Goal: Check status: Check status

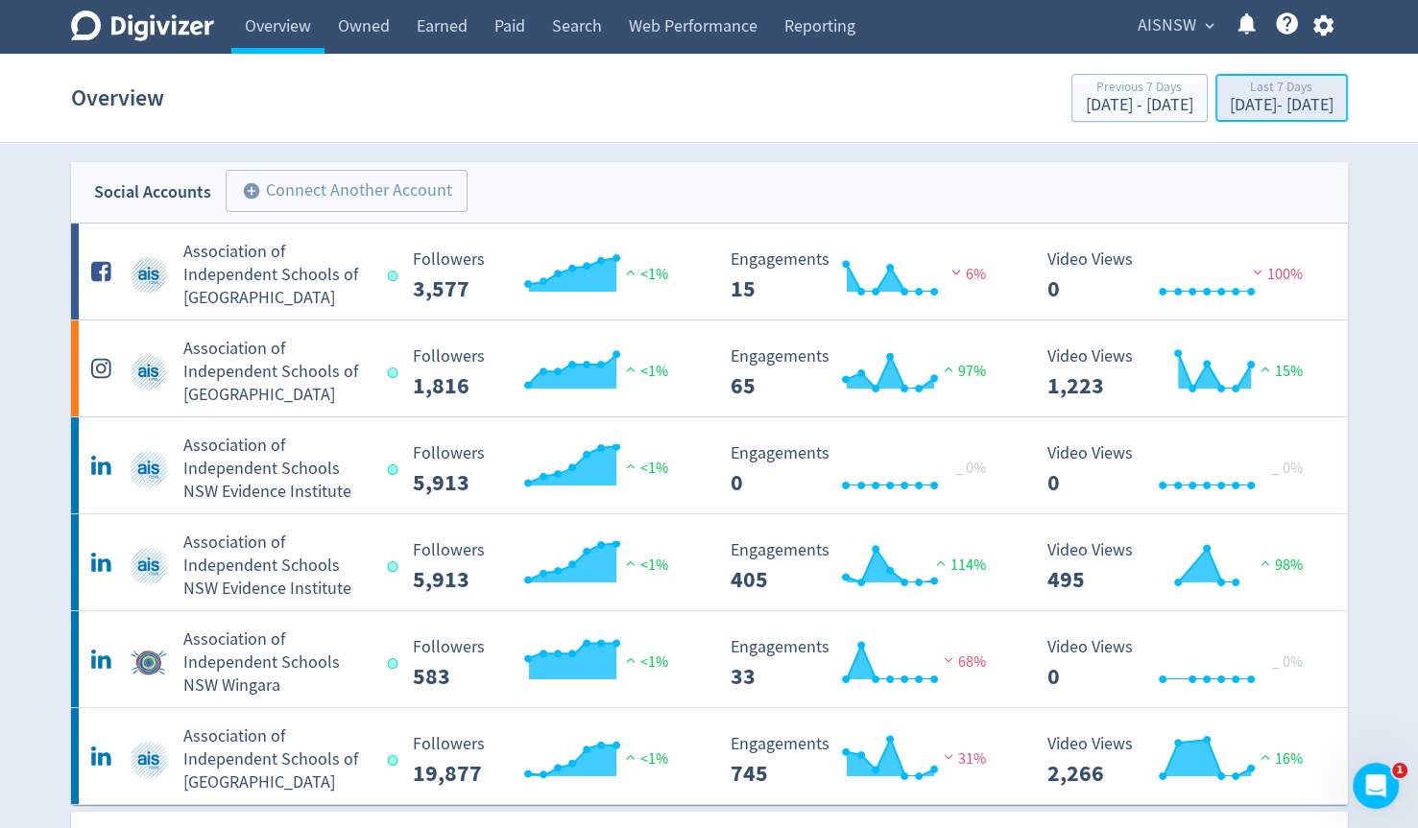
click at [1230, 100] on div "[DATE] - [DATE]" at bounding box center [1282, 105] width 104 height 17
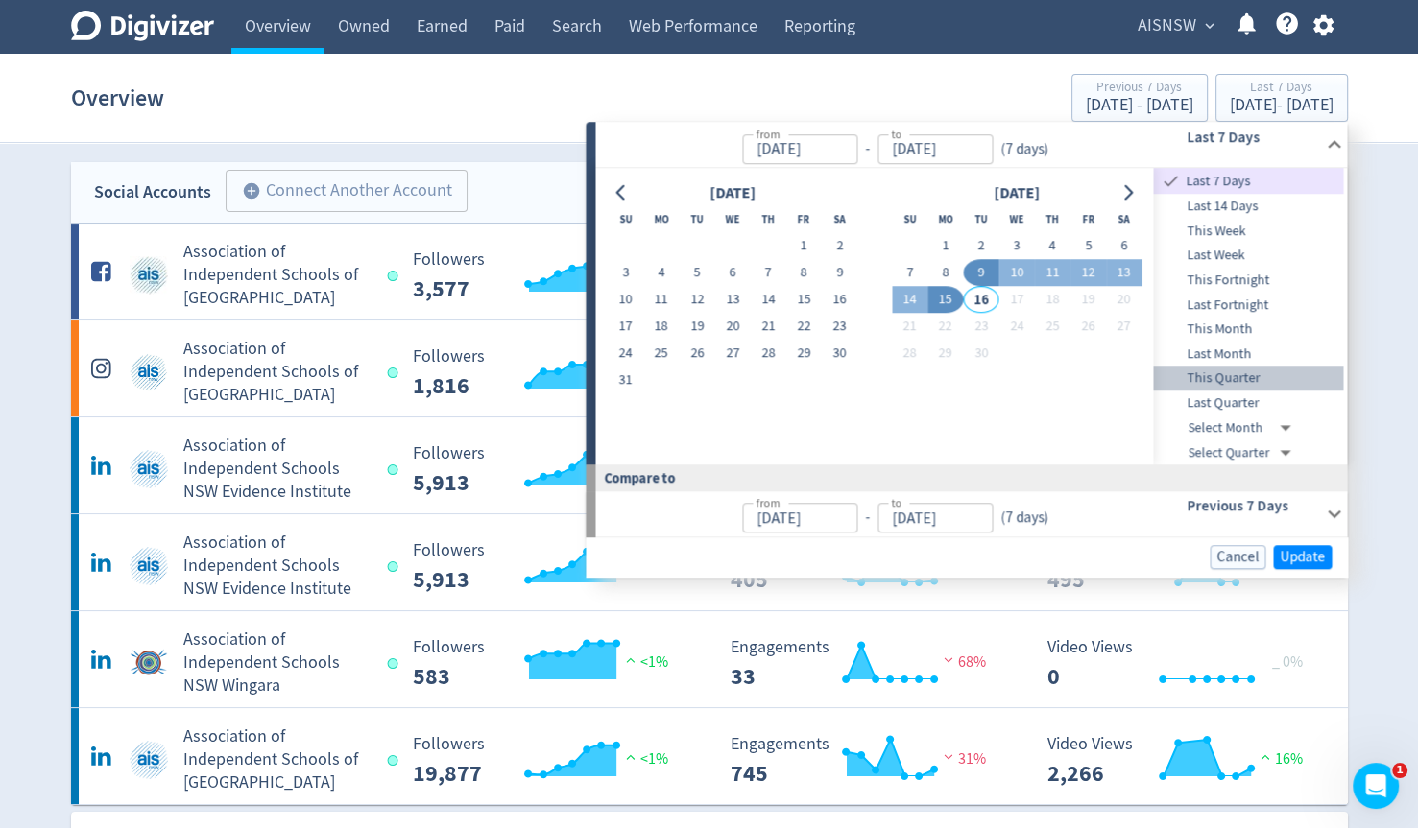
click at [1263, 382] on span "This Quarter" at bounding box center [1249, 379] width 190 height 21
type input "[DATE]"
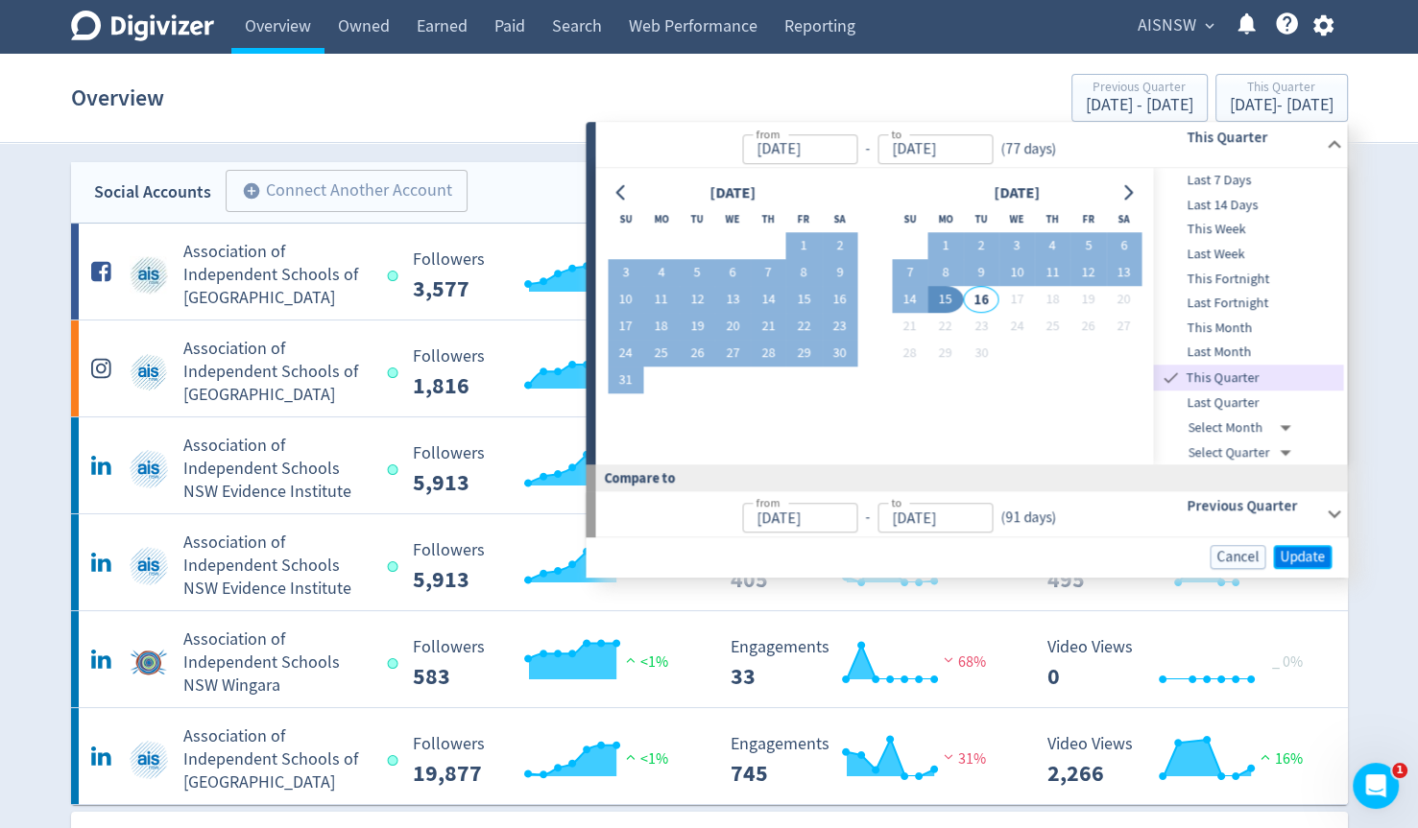
click at [1302, 556] on span "Update" at bounding box center [1301, 557] width 45 height 14
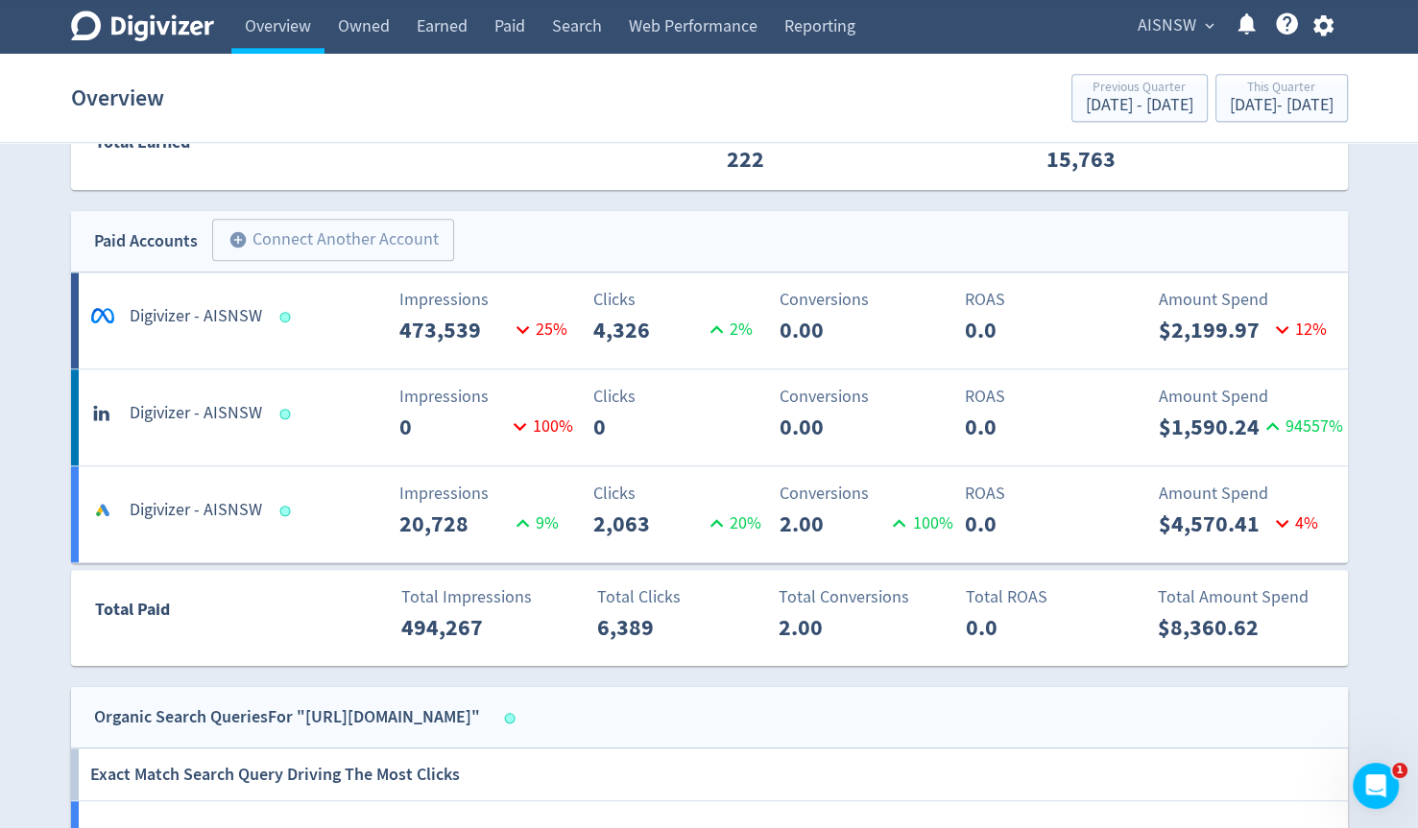
scroll to position [1344, 0]
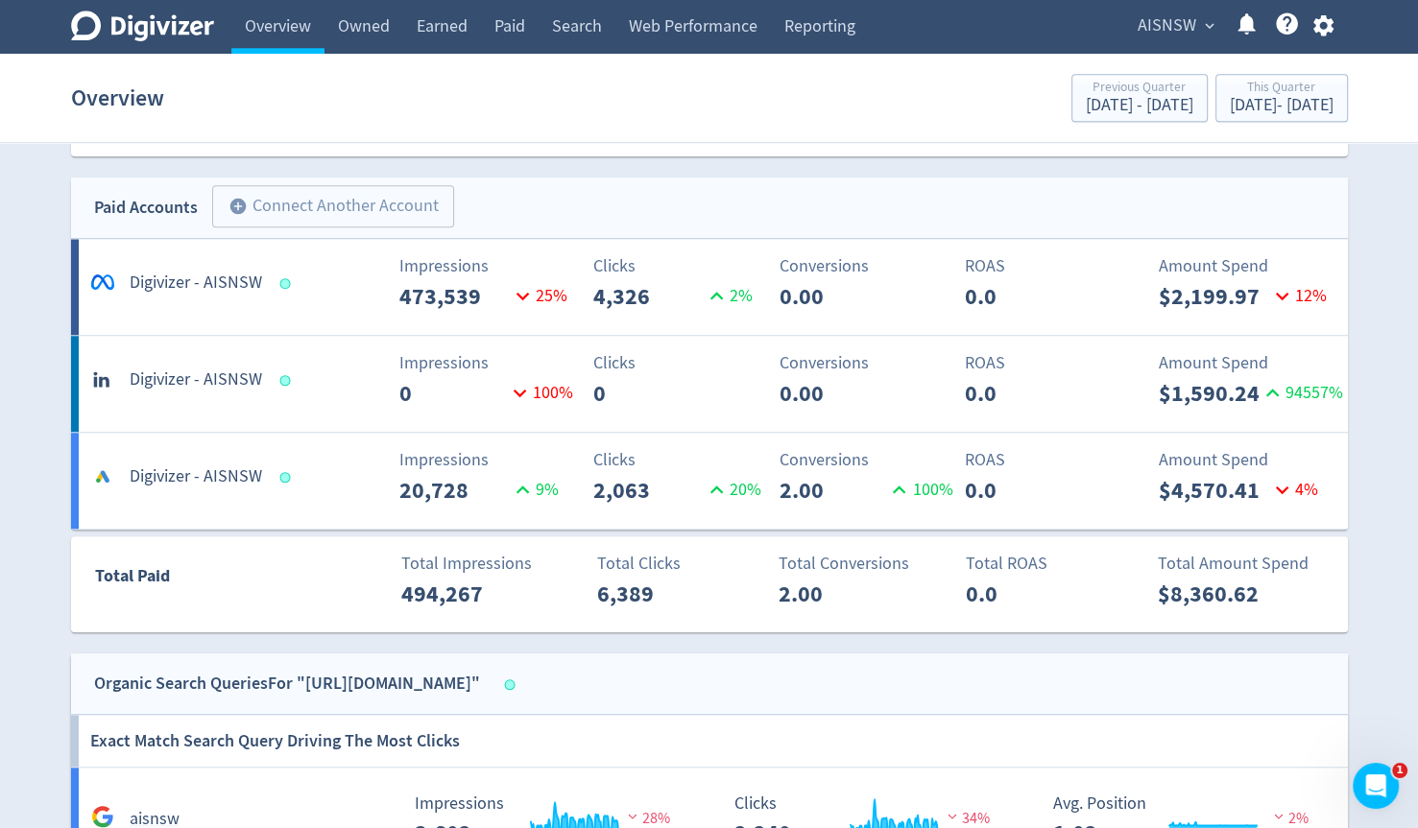
click at [226, 471] on h5 "Digivizer - AISNSW" at bounding box center [196, 477] width 132 height 23
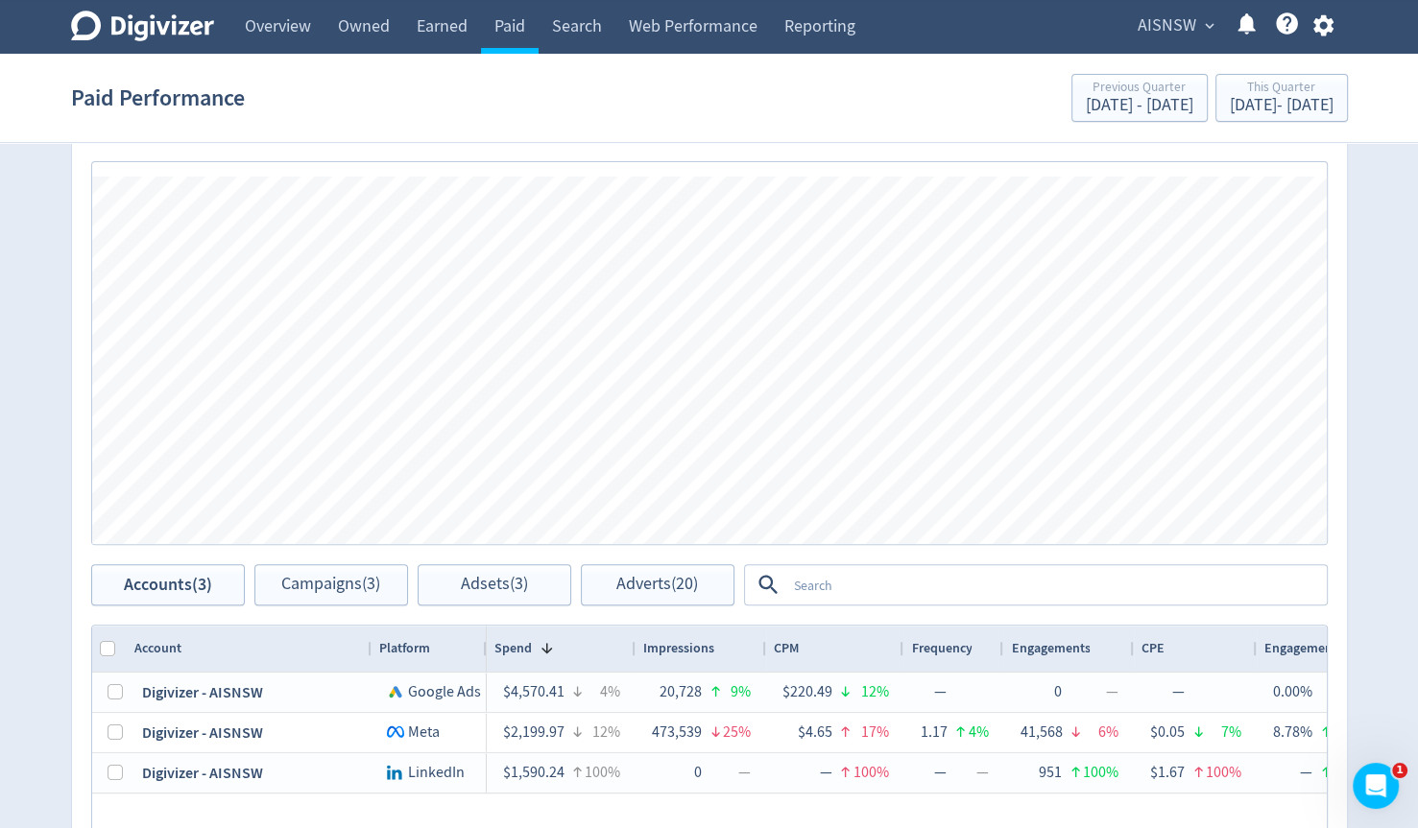
scroll to position [864, 0]
